Goal: Find specific page/section: Find specific page/section

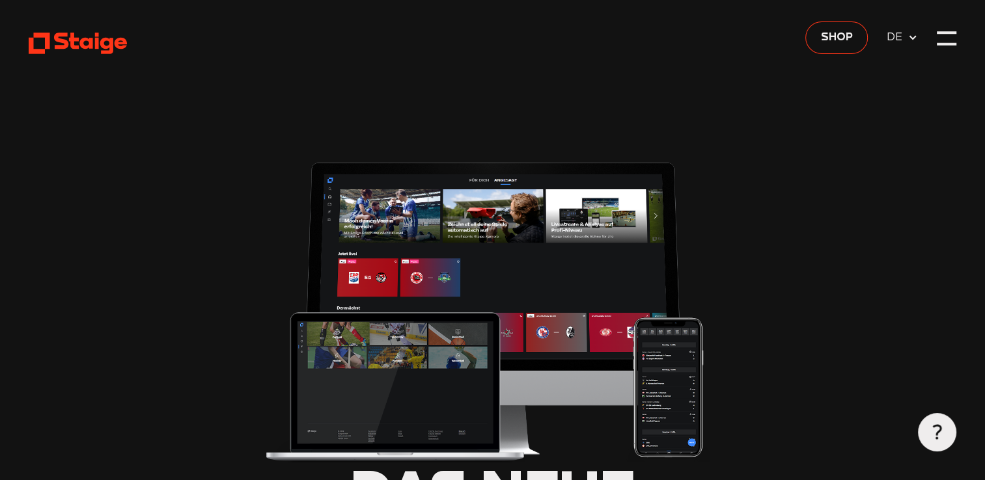
type input "0.8"
drag, startPoint x: 96, startPoint y: 44, endPoint x: 110, endPoint y: 147, distance: 104.4
click at [96, 44] on use at bounding box center [78, 43] width 98 height 21
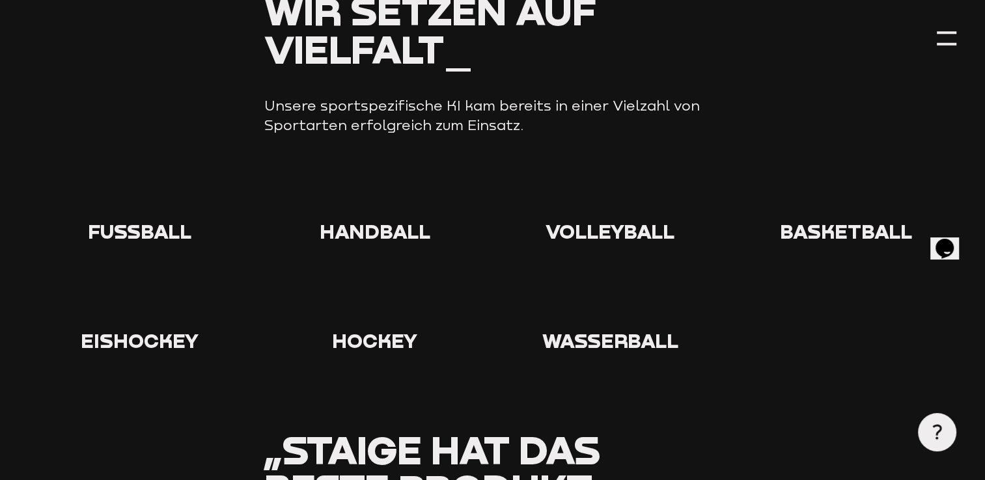
scroll to position [1366, 0]
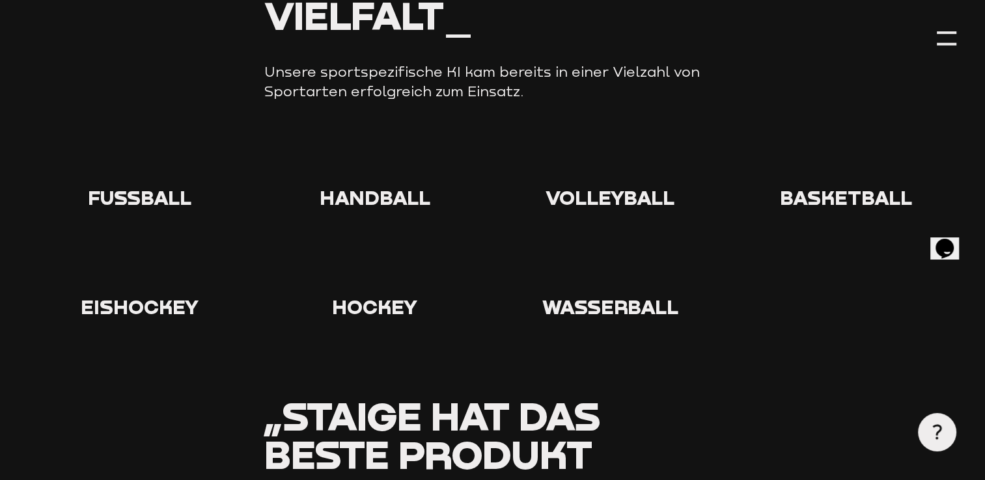
click at [137, 148] on icon at bounding box center [139, 161] width 42 height 42
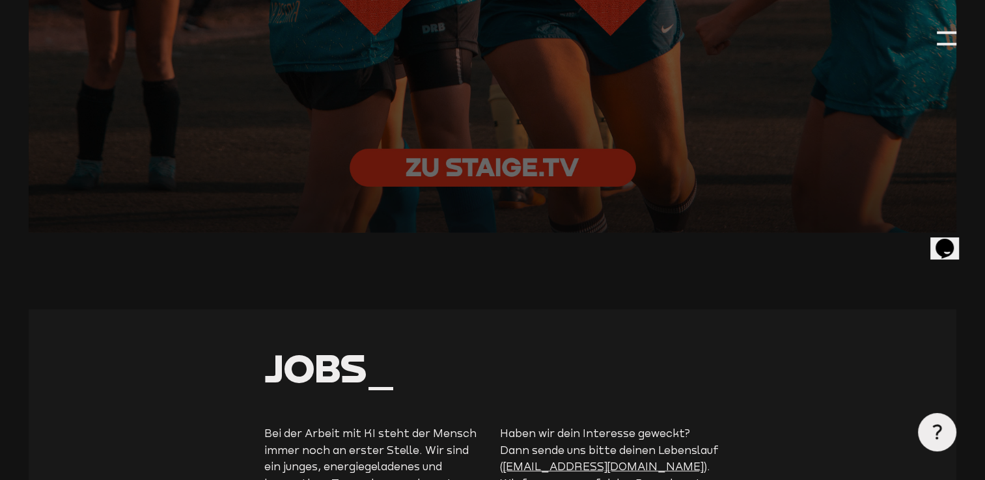
scroll to position [2993, 0]
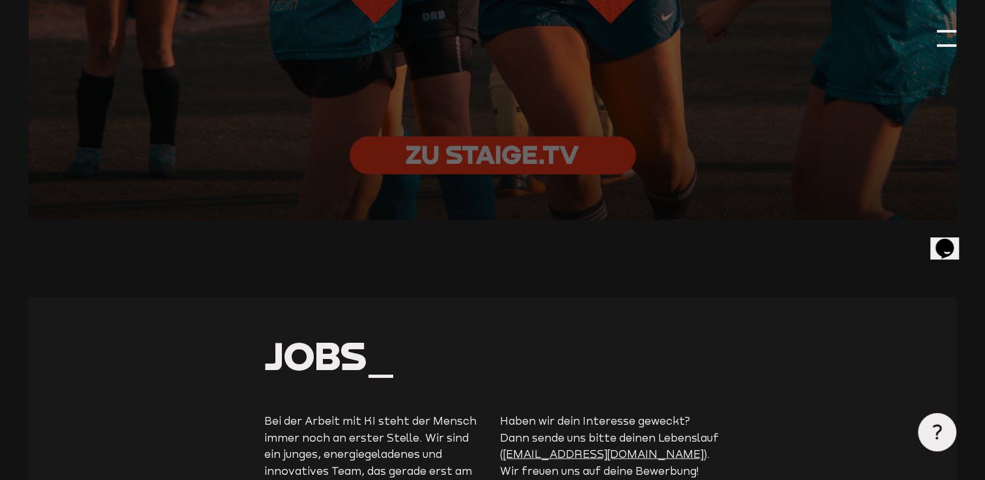
click at [944, 38] on div at bounding box center [946, 39] width 20 height 20
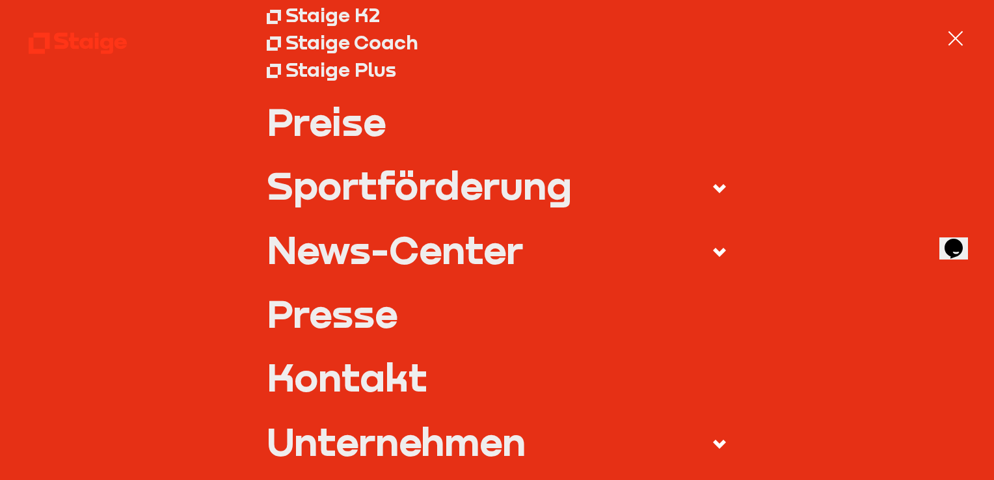
scroll to position [0, 0]
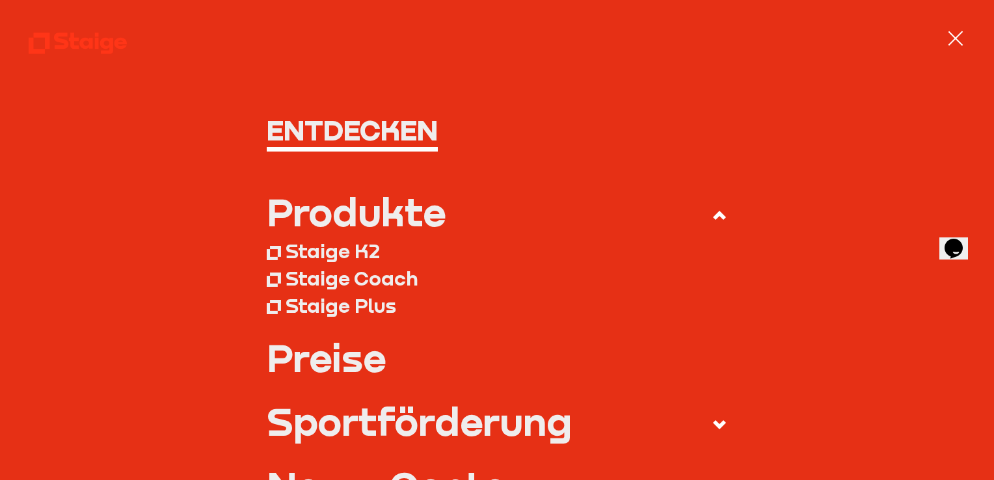
drag, startPoint x: 86, startPoint y: 38, endPoint x: 72, endPoint y: 70, distance: 34.7
click at [86, 38] on use at bounding box center [78, 43] width 98 height 21
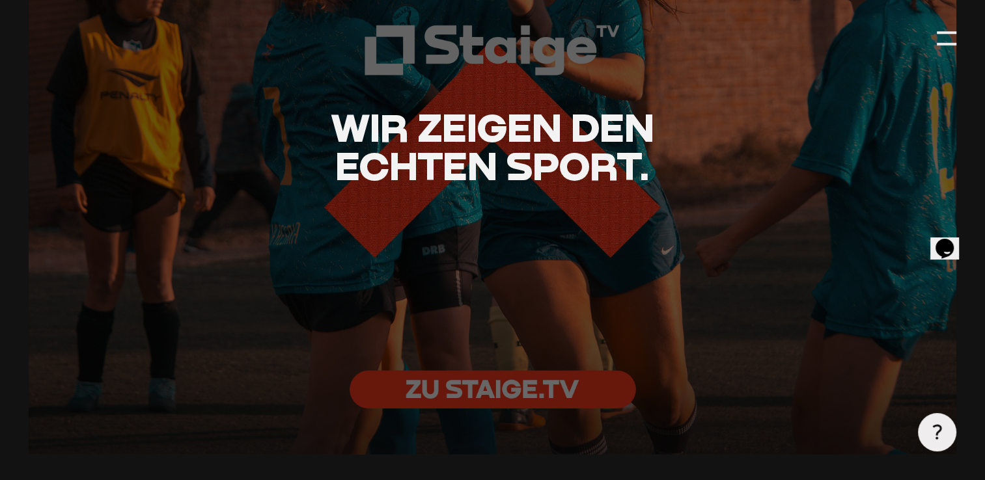
scroll to position [2765, 0]
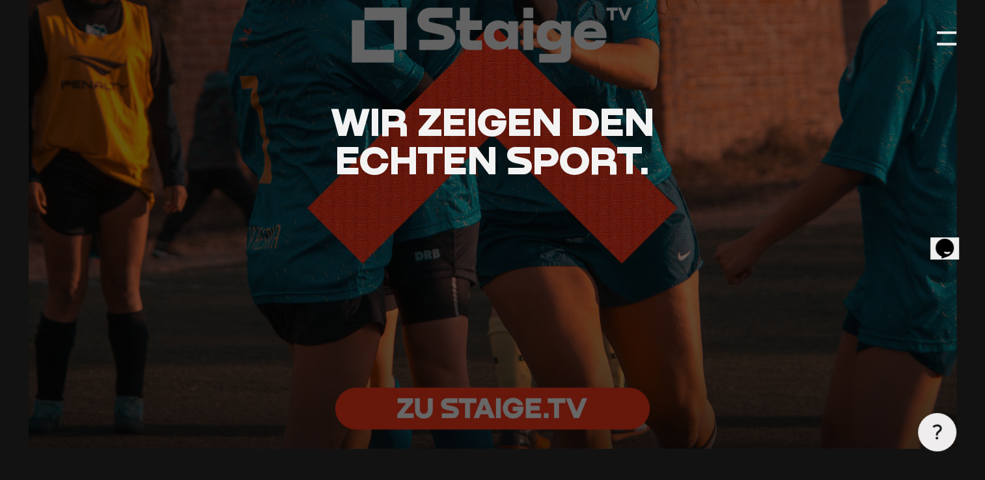
click at [517, 407] on div at bounding box center [492, 139] width 1020 height 679
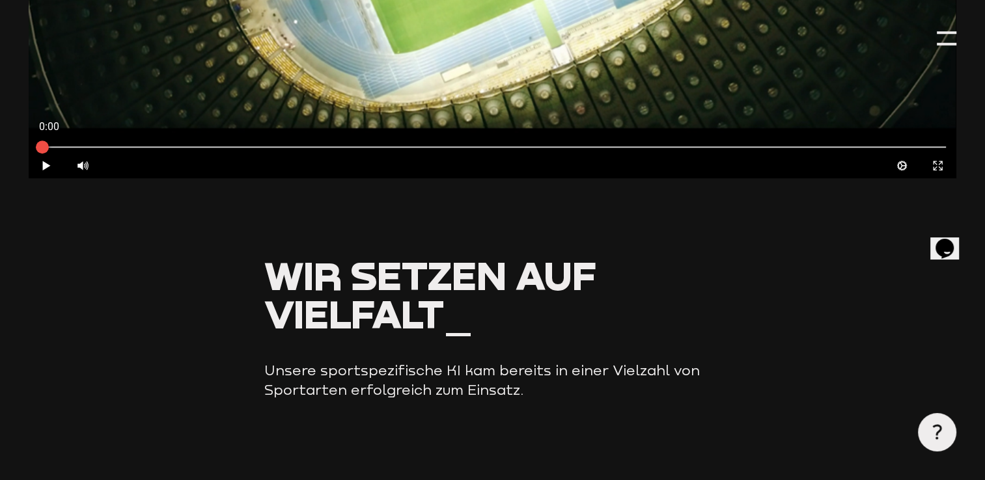
scroll to position [1203, 0]
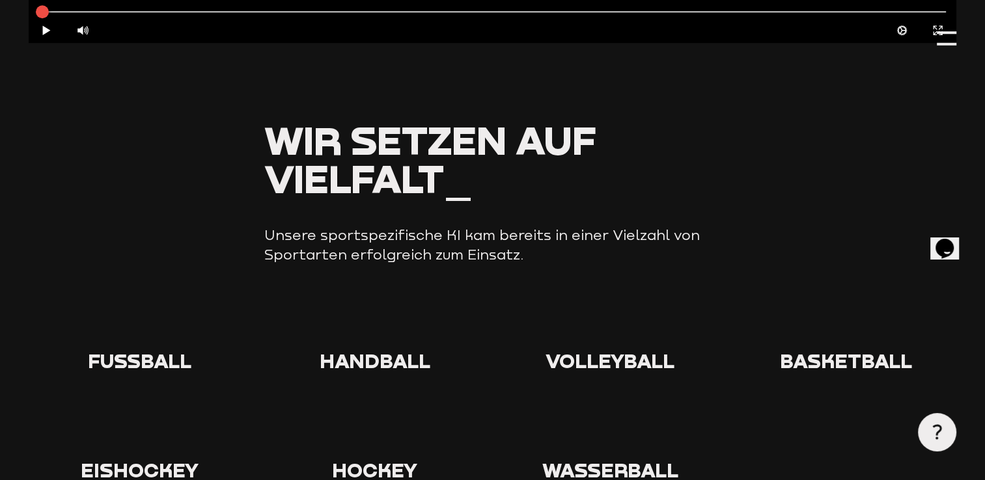
click at [118, 303] on use at bounding box center [118, 303] width 0 height 0
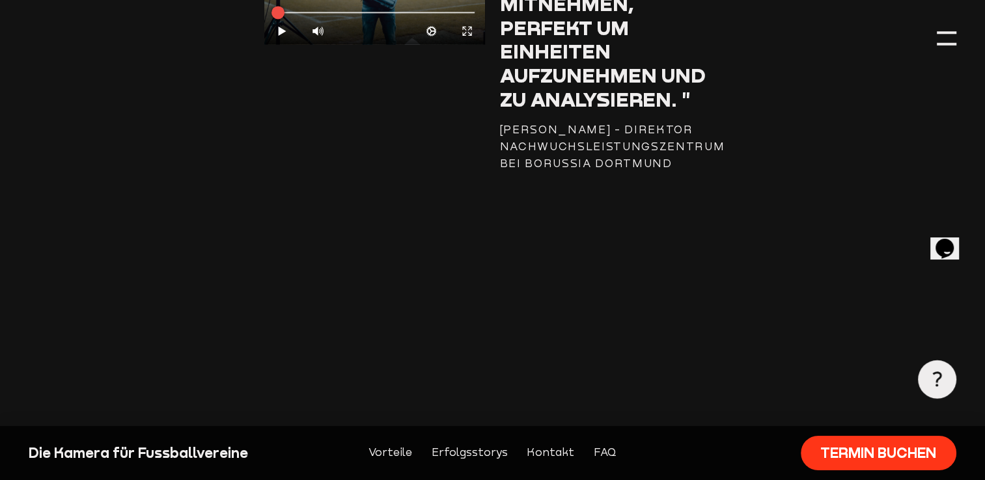
scroll to position [1848, 0]
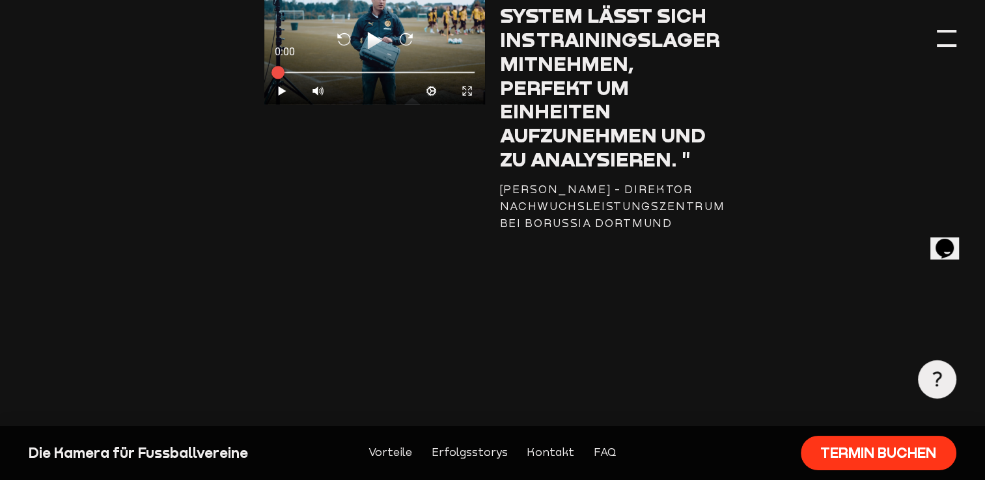
click at [947, 35] on div at bounding box center [946, 39] width 20 height 20
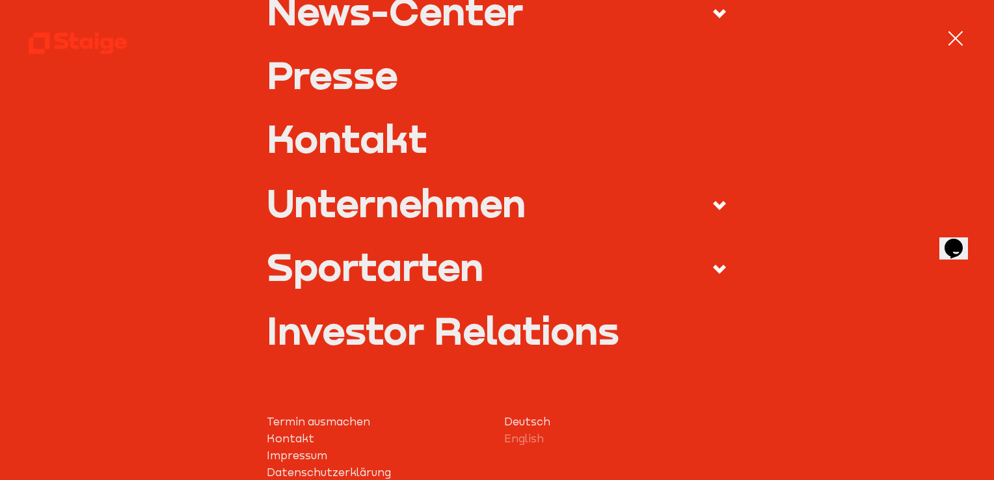
scroll to position [521, 0]
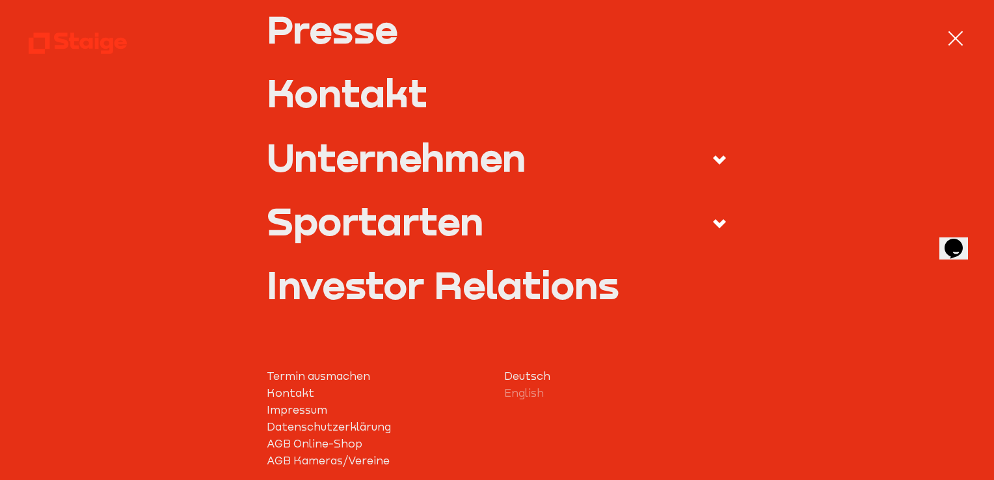
click at [713, 223] on use at bounding box center [719, 223] width 13 height 9
click at [0, 0] on input "Sportarten" at bounding box center [0, 0] width 0 height 0
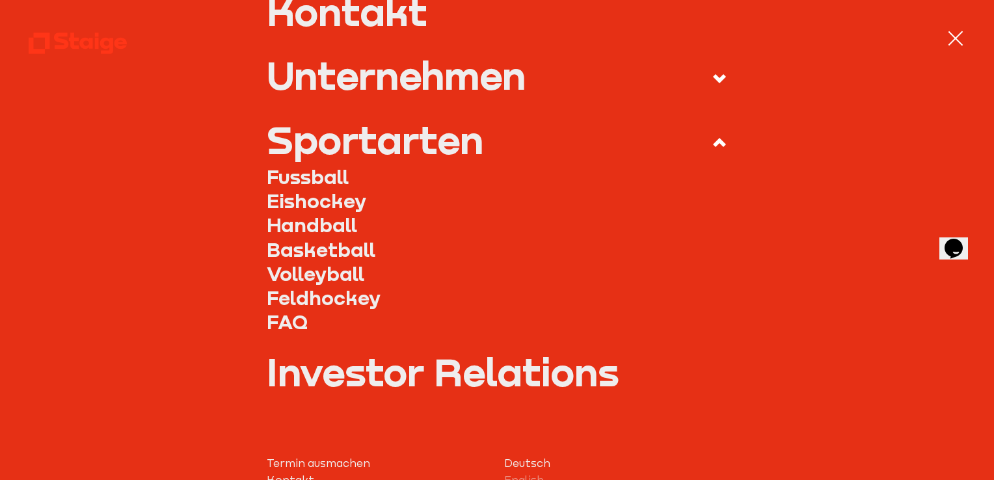
scroll to position [439, 0]
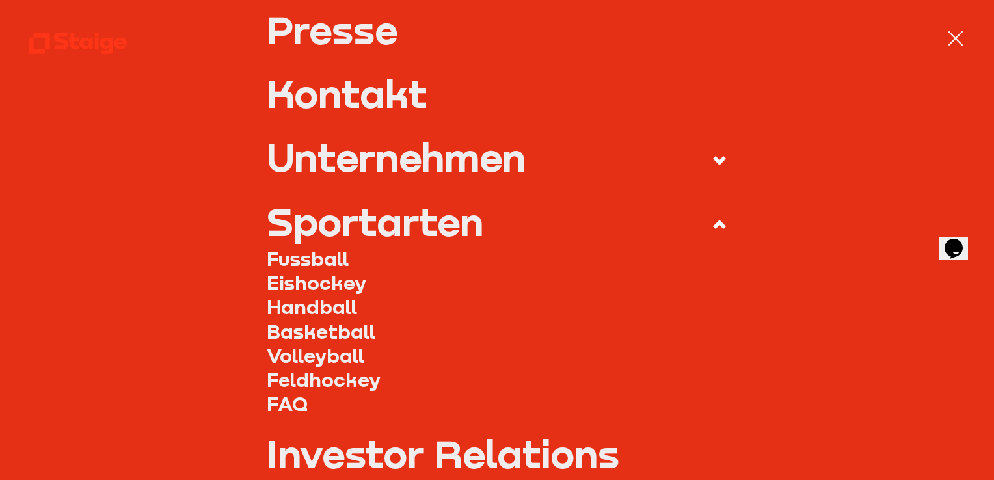
click at [331, 260] on link "Fussball" at bounding box center [497, 259] width 461 height 24
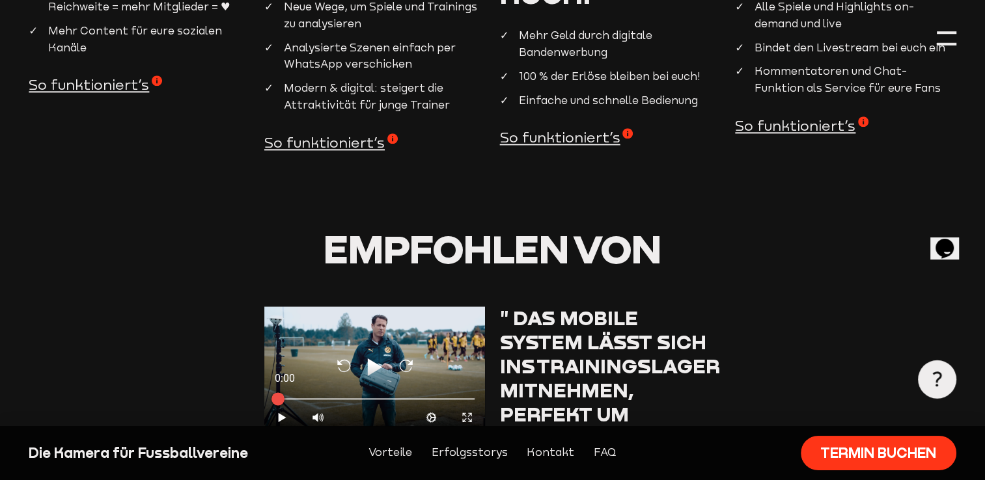
scroll to position [1562, 0]
